Goal: Task Accomplishment & Management: Manage account settings

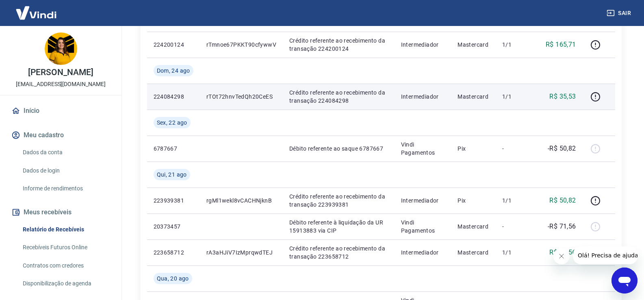
scroll to position [203, 0]
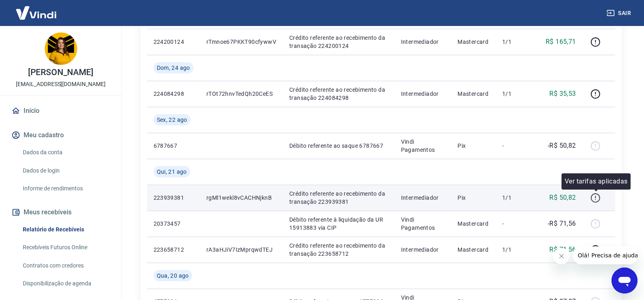
click at [596, 198] on icon "button" at bounding box center [595, 197] width 1 height 2
